Goal: Information Seeking & Learning: Understand process/instructions

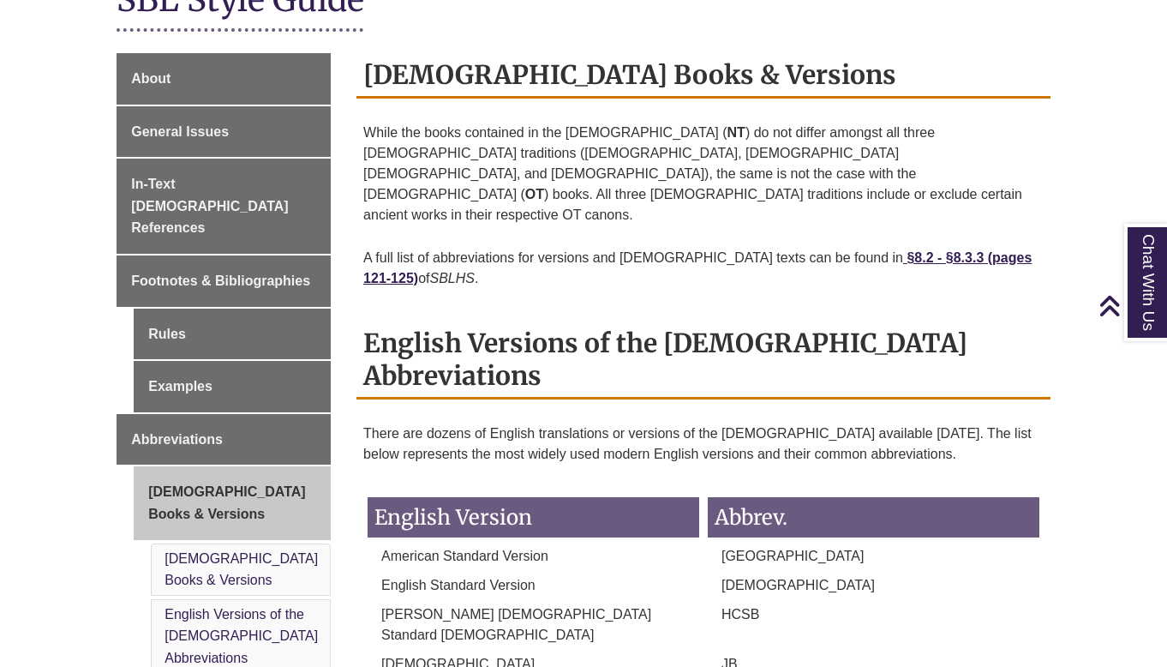
scroll to position [453, 0]
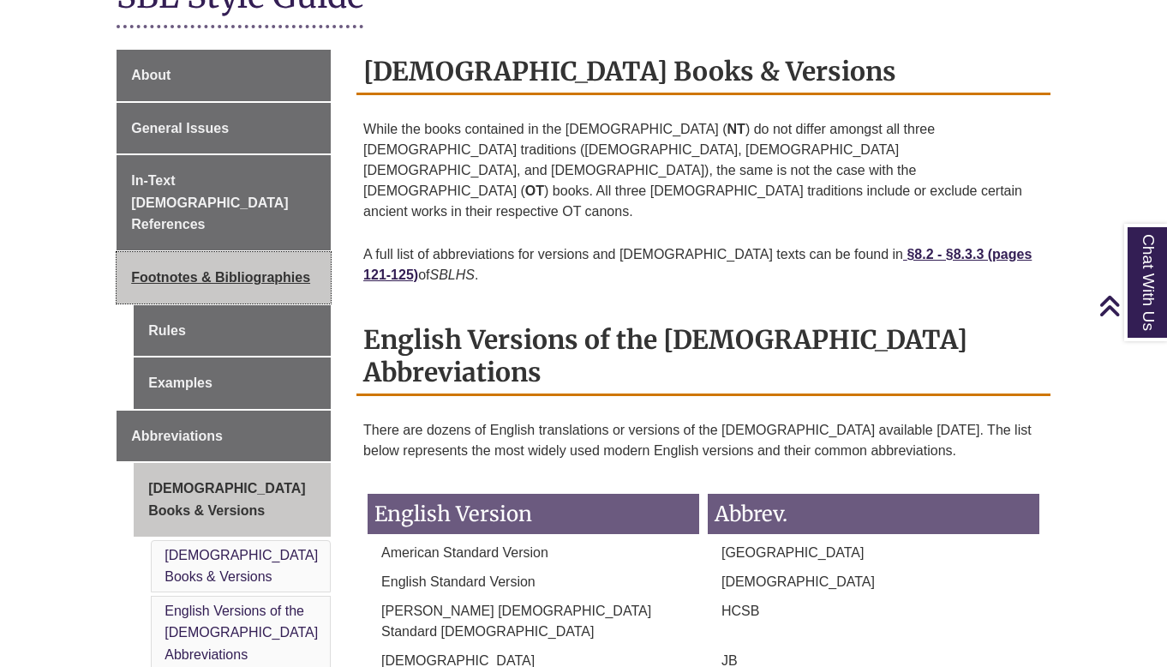
click at [233, 270] on span "Footnotes & Bibliographies" at bounding box center [220, 277] width 179 height 15
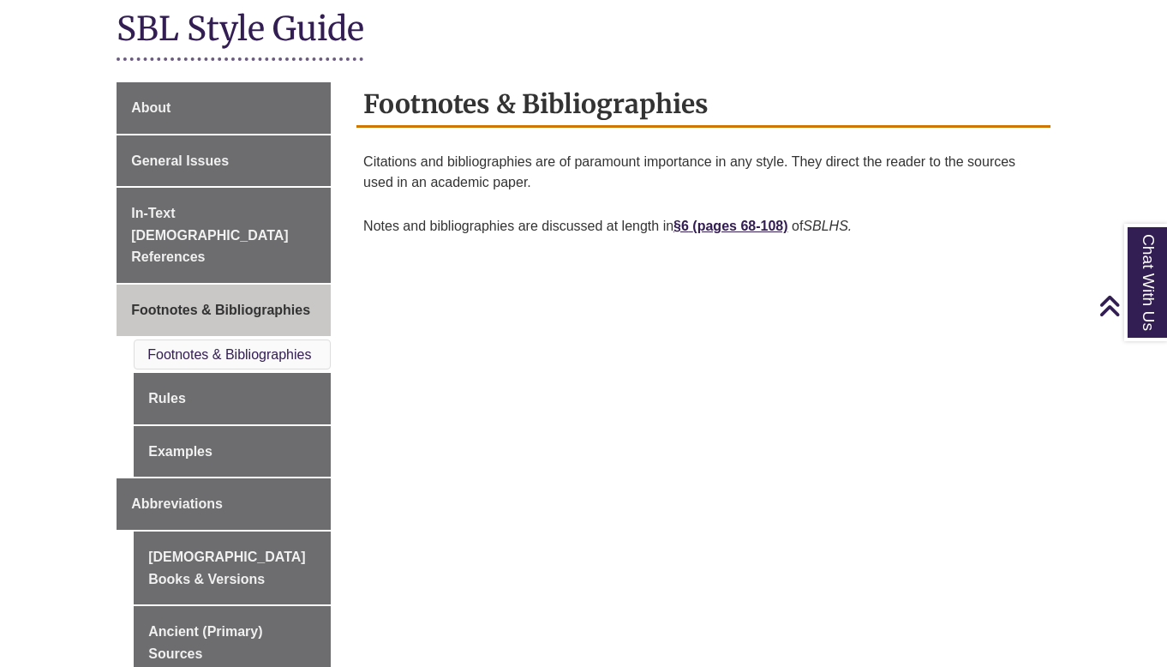
scroll to position [403, 0]
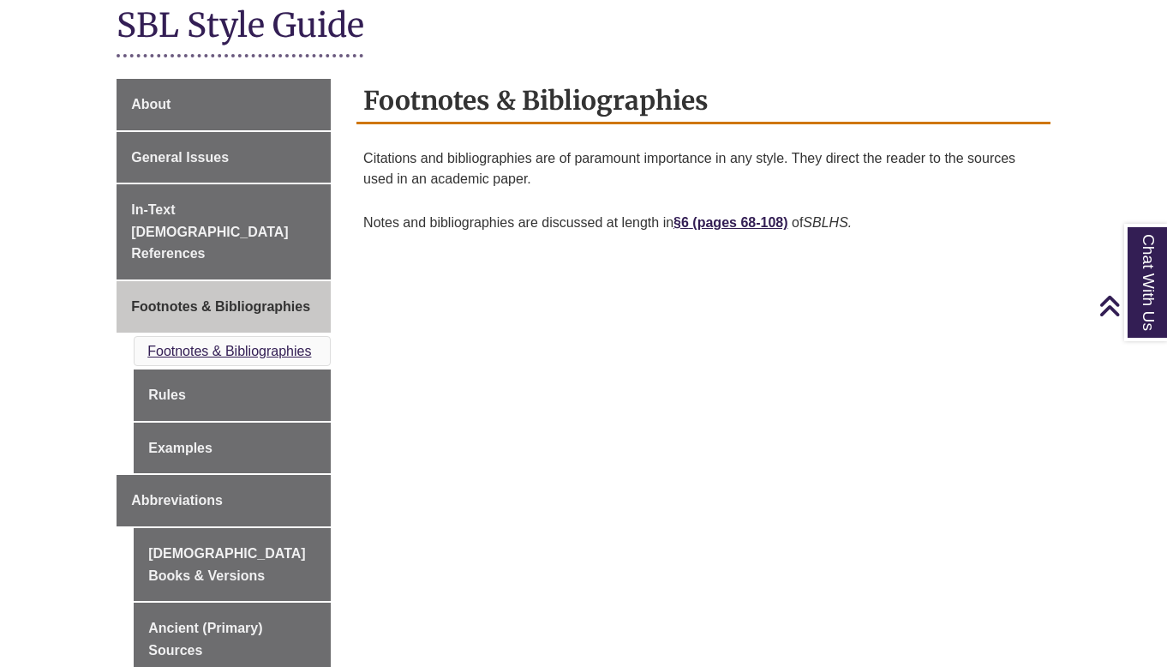
click at [213, 344] on link "Footnotes & Bibliographies" at bounding box center [229, 351] width 164 height 15
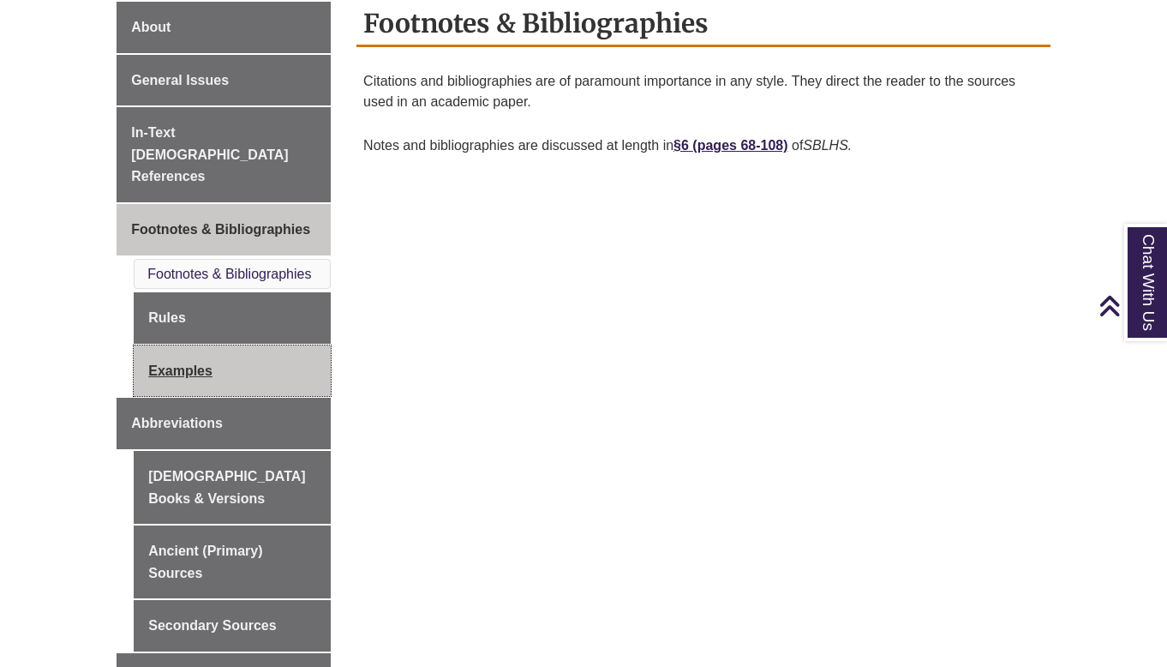
click at [180, 345] on link "Examples" at bounding box center [232, 370] width 197 height 51
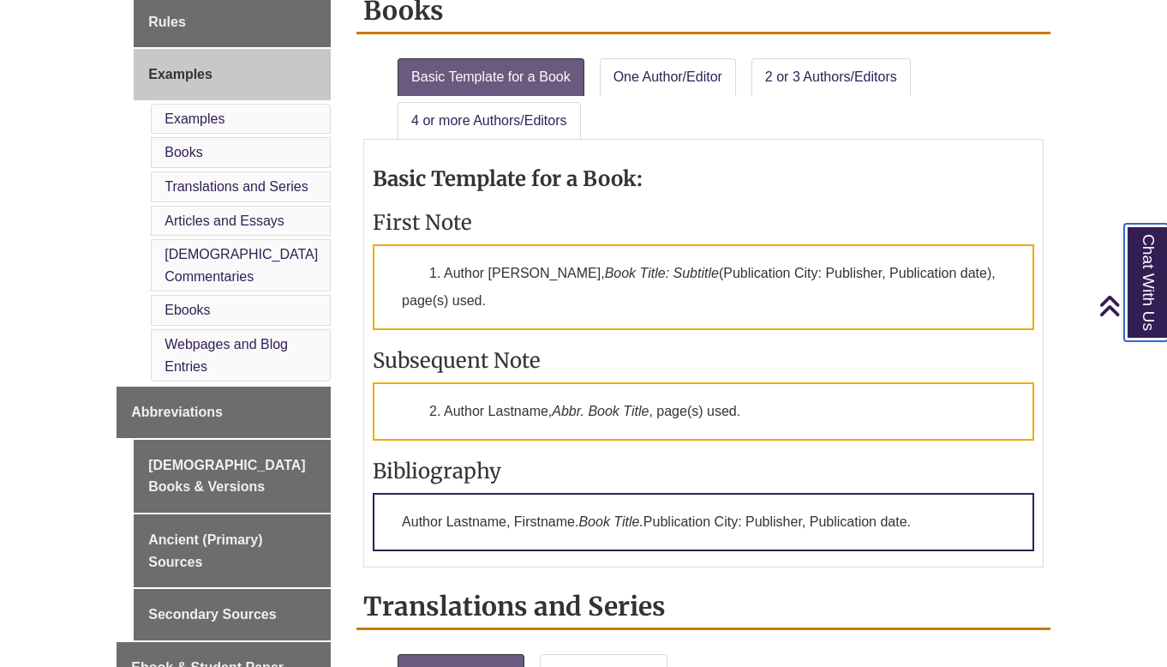
scroll to position [743, 0]
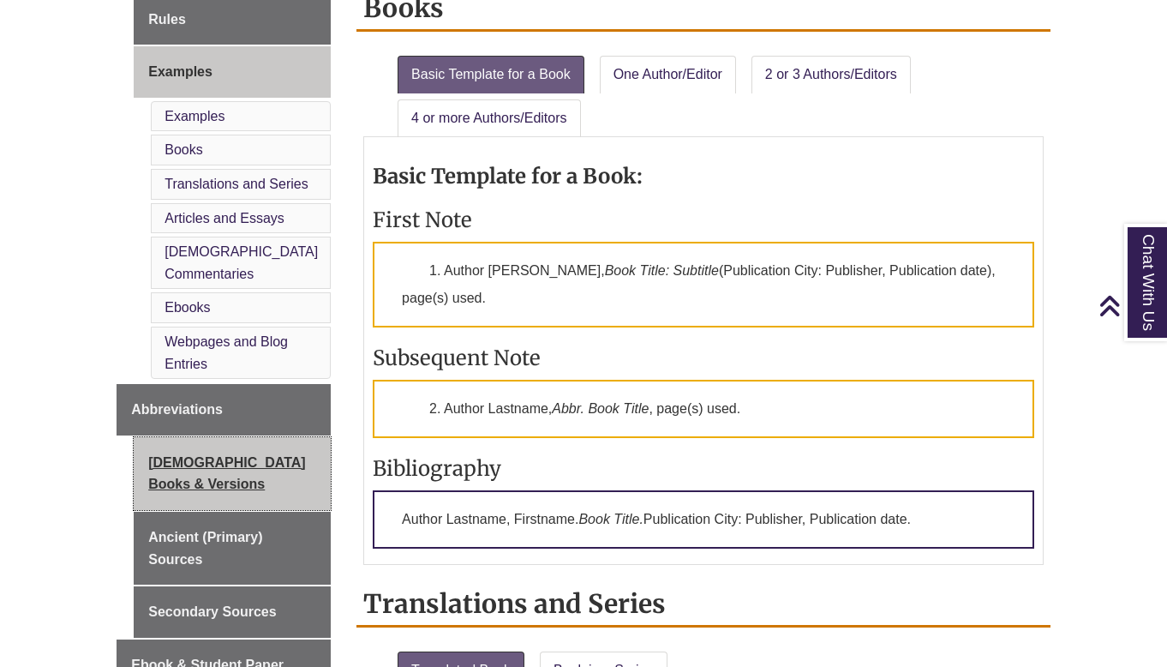
click at [197, 437] on link "[DEMOGRAPHIC_DATA] Books & Versions" at bounding box center [232, 473] width 197 height 73
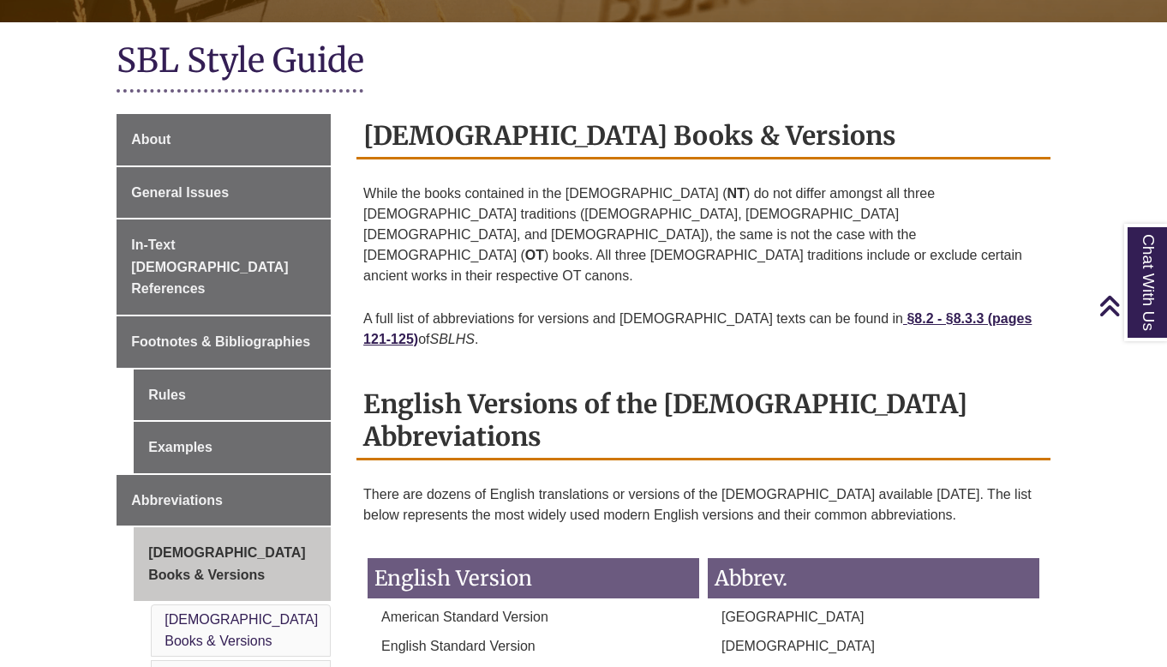
scroll to position [381, 0]
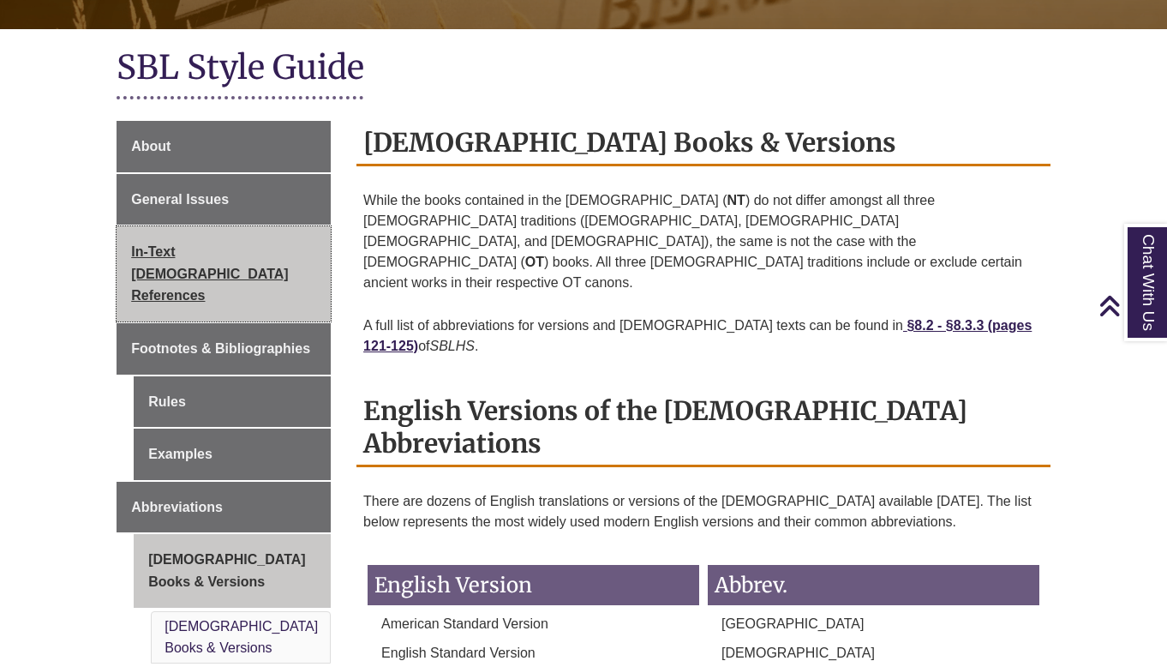
click at [193, 244] on span "In-Text [DEMOGRAPHIC_DATA] References" at bounding box center [209, 273] width 157 height 58
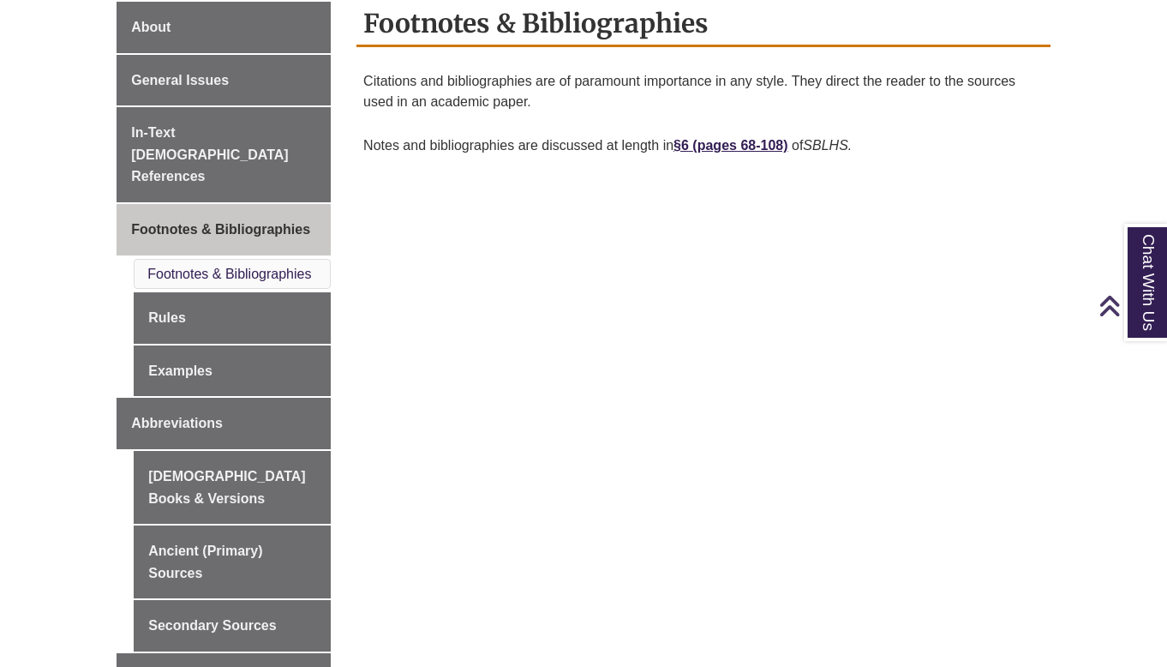
scroll to position [403, 0]
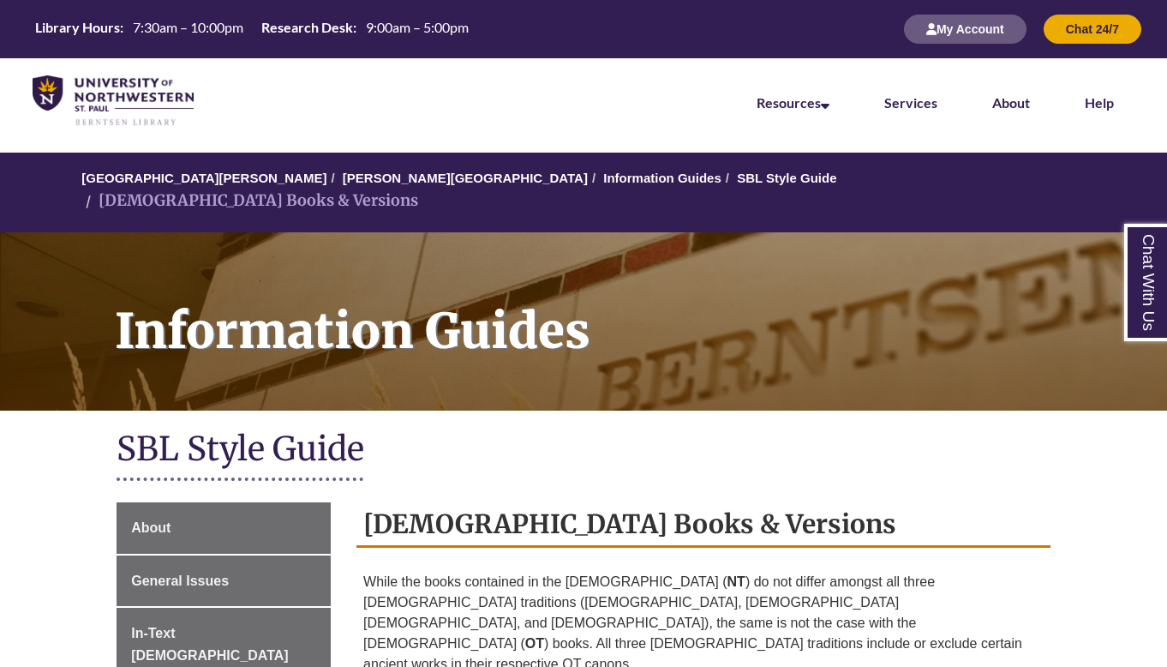
scroll to position [453, 0]
